Goal: Task Accomplishment & Management: Manage account settings

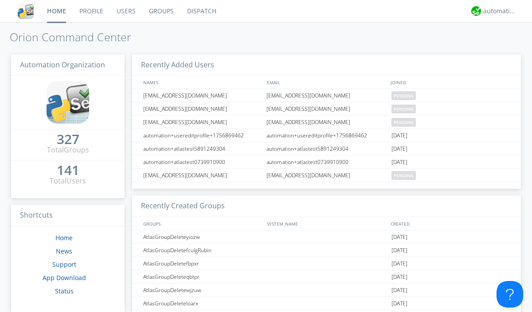
click at [125, 11] on link "Users" at bounding box center [126, 11] width 32 height 22
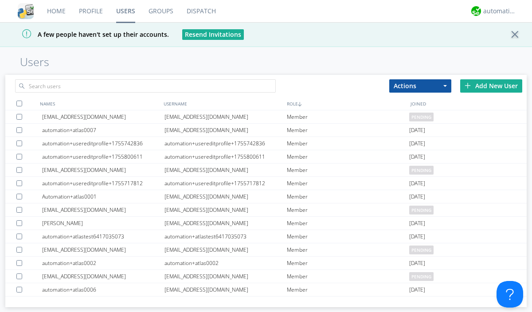
click at [491, 86] on div "Add New User" at bounding box center [491, 85] width 62 height 13
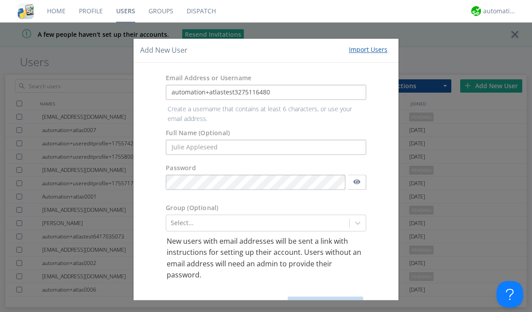
type input "automation+atlastest3275116480"
click at [322, 297] on button "Create User Account" at bounding box center [325, 303] width 75 height 13
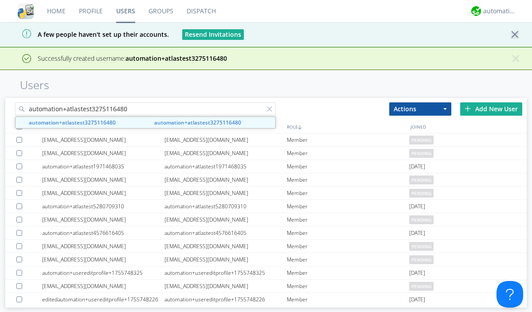
type input "automation+atlastest3275116480"
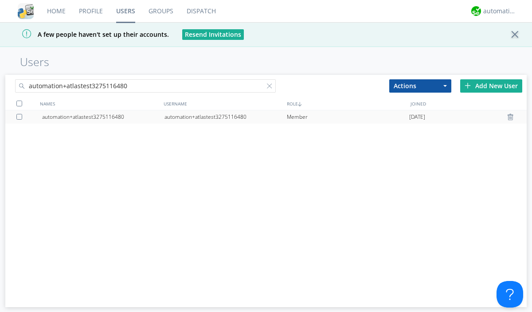
click at [21, 117] on div at bounding box center [20, 117] width 9 height 6
click at [420, 86] on button "Actions" at bounding box center [420, 85] width 62 height 13
click at [0, 0] on link "Edit Settings" at bounding box center [0, 0] width 0 height 0
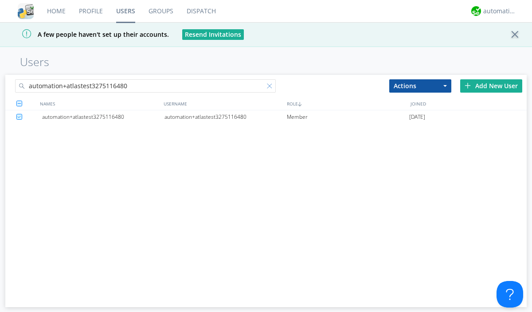
click at [271, 87] on div at bounding box center [271, 87] width 9 height 9
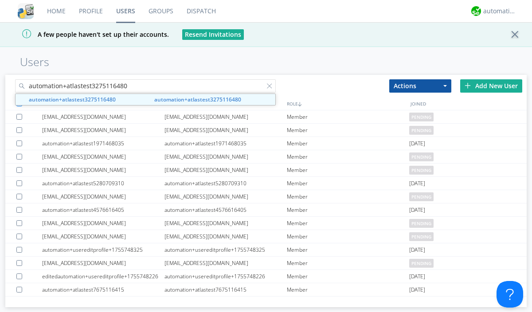
type input "automation+atlastest3275116480"
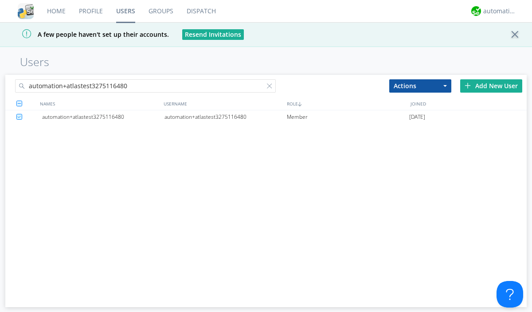
click at [225, 117] on div "automation+atlastest3275116480" at bounding box center [225, 116] width 122 height 13
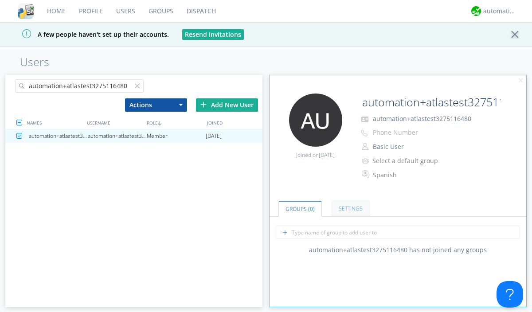
click at [349, 208] on link "Settings" at bounding box center [351, 209] width 38 height 16
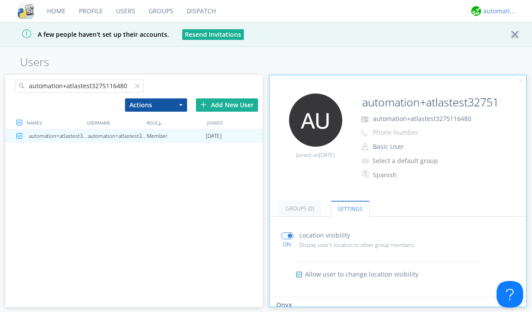
click at [497, 11] on div "automation+atlas" at bounding box center [499, 11] width 33 height 9
